Goal: Task Accomplishment & Management: Use online tool/utility

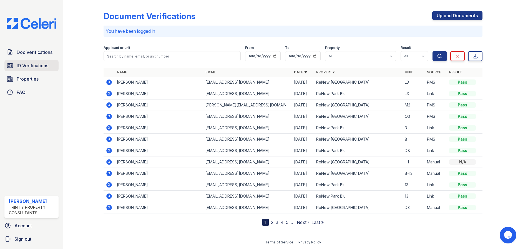
click at [37, 64] on span "ID Verifications" at bounding box center [33, 65] width 32 height 7
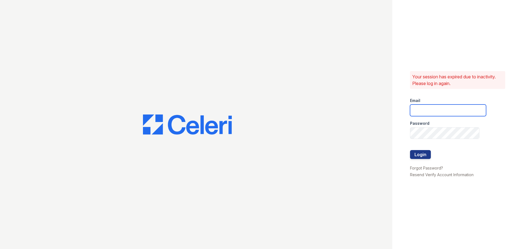
click at [437, 106] on input "email" at bounding box center [448, 110] width 76 height 12
click at [437, 110] on input "[PERSON_NAME][EMAIL_ADDRESS][PERSON_NAME][DOMAIN_NAME]" at bounding box center [448, 110] width 76 height 12
click at [412, 111] on input "[PERSON_NAME][EMAIL_ADDRESS][PERSON_NAME][DOMAIN_NAME]" at bounding box center [448, 110] width 76 height 12
drag, startPoint x: 442, startPoint y: 111, endPoint x: 406, endPoint y: 107, distance: 36.5
click at [406, 107] on div "Your session has expired due to inactivity. Please log in again. Email [EMAIL_A…" at bounding box center [457, 124] width 131 height 249
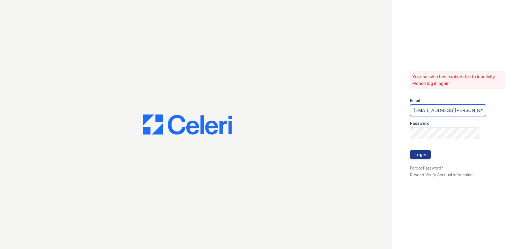
type input "[PERSON_NAME][EMAIL_ADDRESS][PERSON_NAME][DOMAIN_NAME]"
click at [422, 154] on button "Login" at bounding box center [420, 154] width 21 height 9
